Goal: Information Seeking & Learning: Learn about a topic

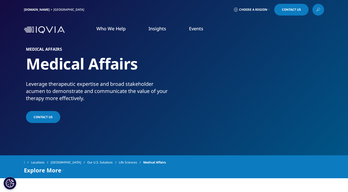
click at [245, 127] on link "EXPLORE SOLUTIONS" at bounding box center [234, 125] width 77 height 13
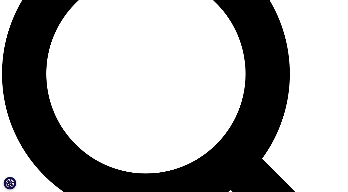
scroll to position [430, 0]
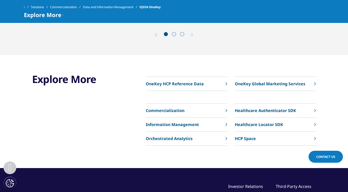
scroll to position [1526, 0]
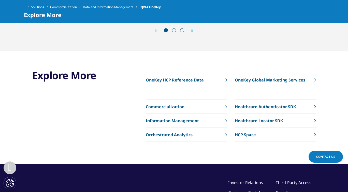
click at [157, 83] on link "OneKey HCP Reference Data" at bounding box center [186, 80] width 81 height 14
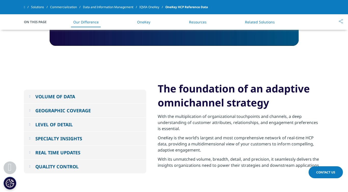
scroll to position [349, 0]
